Goal: Information Seeking & Learning: Learn about a topic

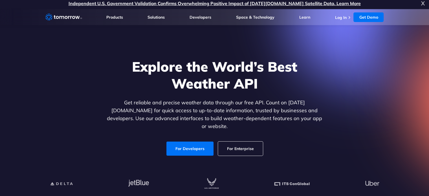
scroll to position [2, 0]
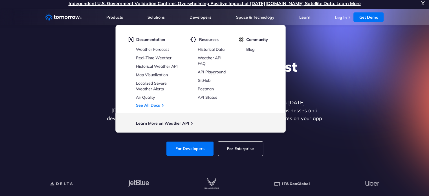
click at [335, 146] on div "Explore the World’s Best Weather API Get reliable and precise weather data thro…" at bounding box center [214, 107] width 347 height 120
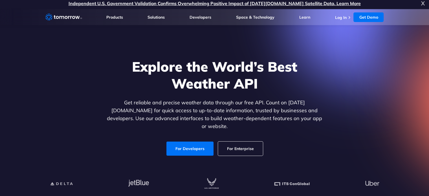
scroll to position [9, 0]
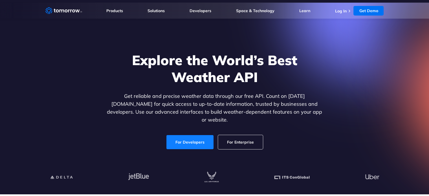
click at [185, 141] on link "For Developers" at bounding box center [189, 142] width 47 height 14
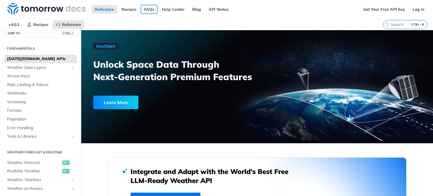
click at [149, 10] on link "FAQs" at bounding box center [149, 9] width 16 height 8
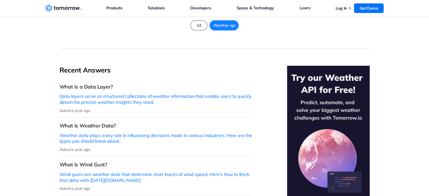
scroll to position [19, 0]
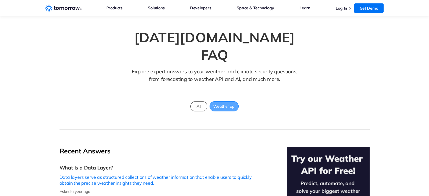
click at [229, 101] on div "Weather api" at bounding box center [223, 106] width 29 height 10
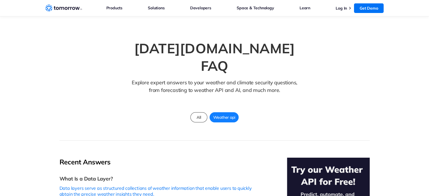
scroll to position [0, 0]
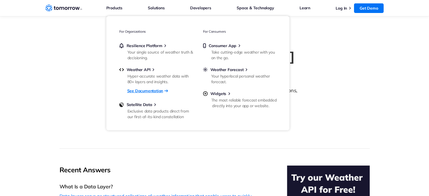
click at [145, 89] on link "See Documentation" at bounding box center [145, 90] width 36 height 7
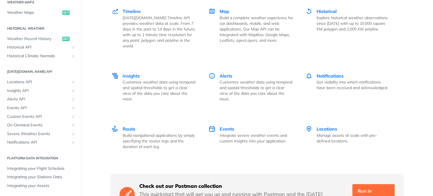
scroll to position [806, 0]
click at [134, 9] on span "Timeline" at bounding box center [132, 11] width 18 height 6
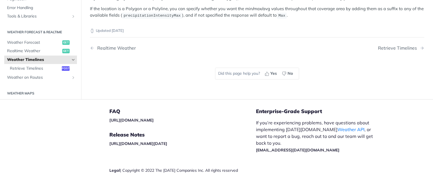
scroll to position [152, 0]
click at [27, 41] on span "Weather Forecast" at bounding box center [34, 43] width 54 height 6
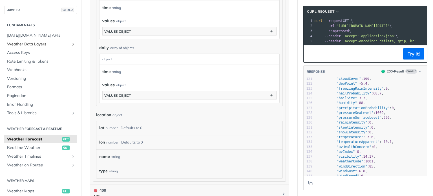
click at [28, 43] on span "Weather Data Layers" at bounding box center [38, 44] width 63 height 6
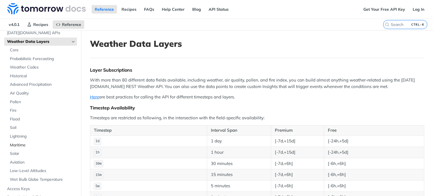
click at [19, 145] on span "Maritime" at bounding box center [43, 145] width 66 height 6
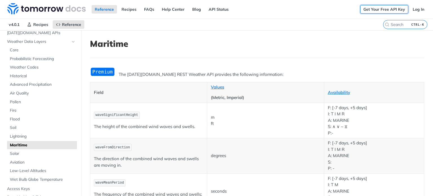
click at [380, 10] on link "Get Your Free API Key" at bounding box center [384, 9] width 48 height 8
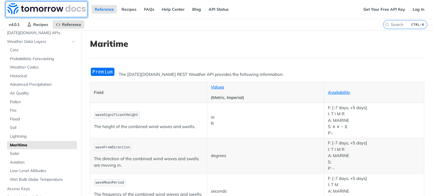
click at [52, 9] on img at bounding box center [46, 8] width 78 height 11
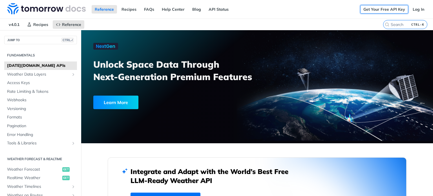
click at [380, 10] on link "Get Your Free API Key" at bounding box center [384, 9] width 48 height 8
